Goal: Task Accomplishment & Management: Manage account settings

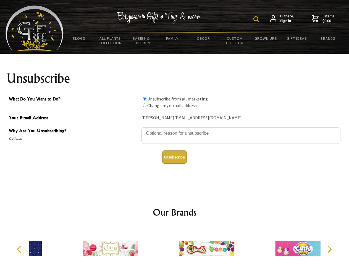
click at [257, 19] on img at bounding box center [257, 19] width 6 height 6
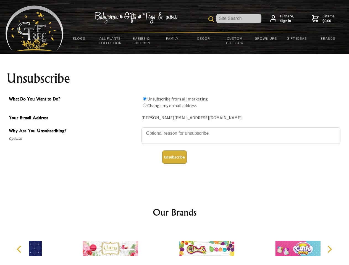
click at [175, 129] on textarea "Why Are You Unsubscribing?" at bounding box center [241, 135] width 199 height 17
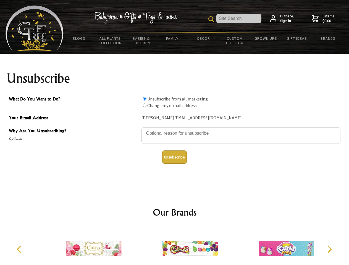
click at [145, 99] on input "What Do You Want to Do?" at bounding box center [145, 99] width 4 height 4
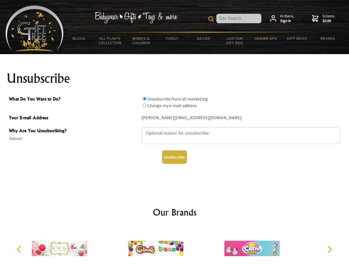
click at [145, 105] on input "What Do You Want to Do?" at bounding box center [145, 106] width 4 height 4
radio input "true"
click at [174, 157] on button "Unsubscribe" at bounding box center [174, 157] width 25 height 13
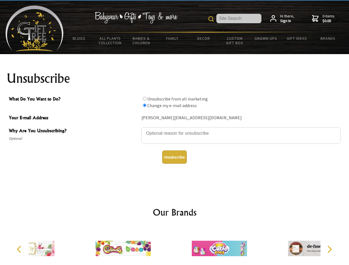
click at [175, 247] on div at bounding box center [219, 249] width 96 height 43
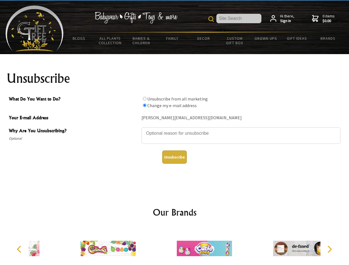
click at [20, 250] on icon "Previous" at bounding box center [19, 249] width 7 height 7
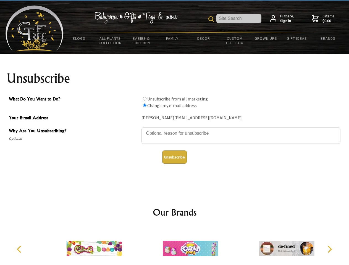
click at [330, 250] on icon "Next" at bounding box center [329, 249] width 7 height 7
